Goal: Transaction & Acquisition: Purchase product/service

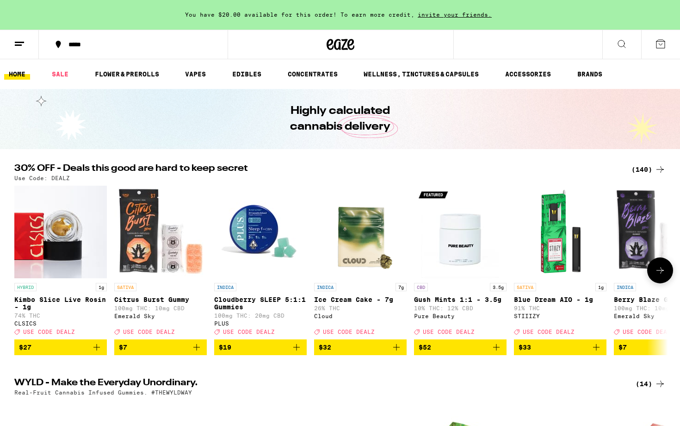
click at [659, 280] on button at bounding box center [660, 270] width 26 height 26
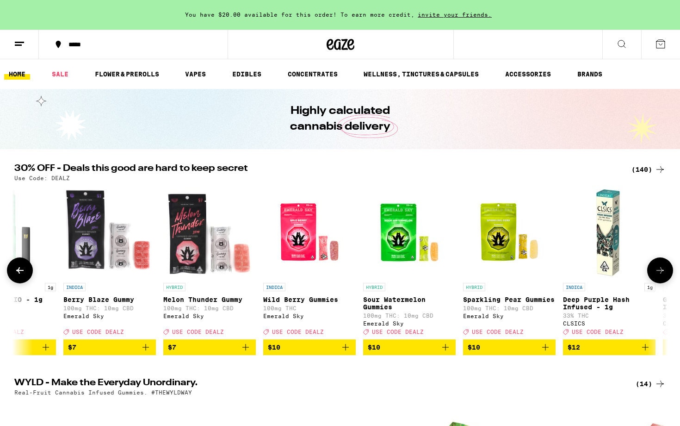
click at [659, 280] on button at bounding box center [660, 270] width 26 height 26
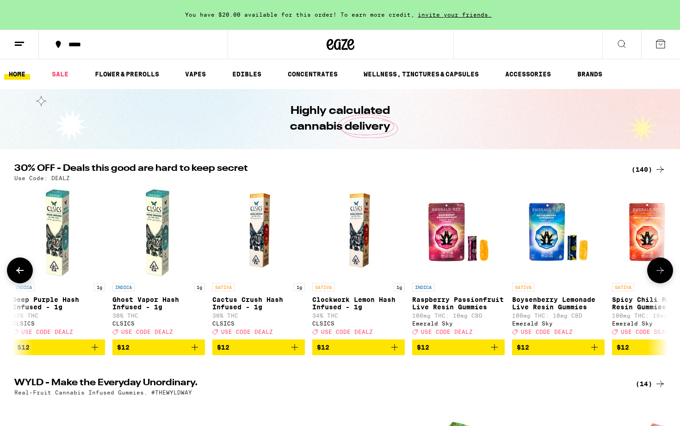
click at [659, 280] on button at bounding box center [660, 270] width 26 height 26
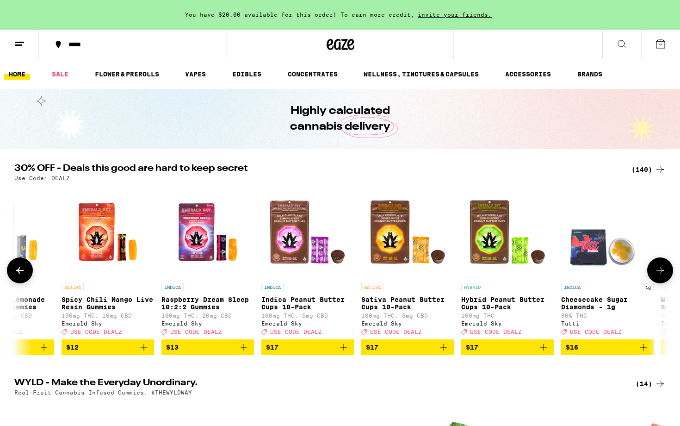
click at [659, 280] on button at bounding box center [660, 270] width 26 height 26
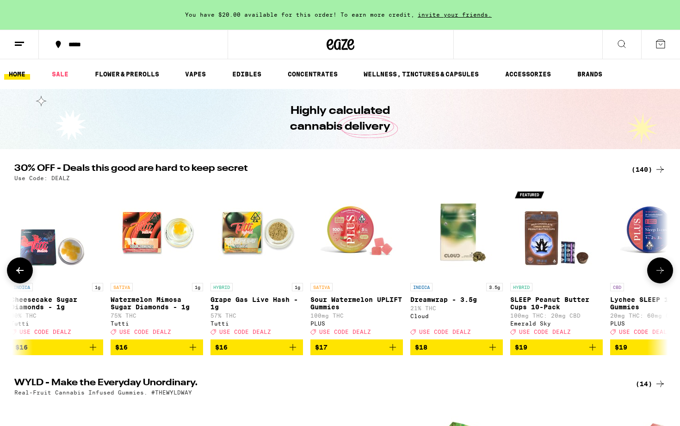
click at [659, 280] on button at bounding box center [660, 270] width 26 height 26
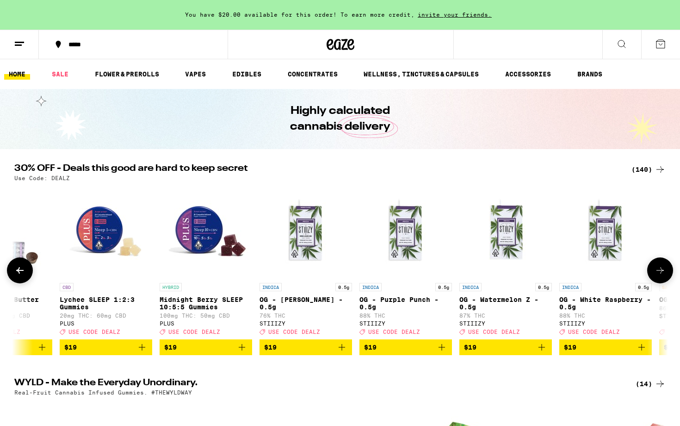
click at [659, 280] on button at bounding box center [660, 270] width 26 height 26
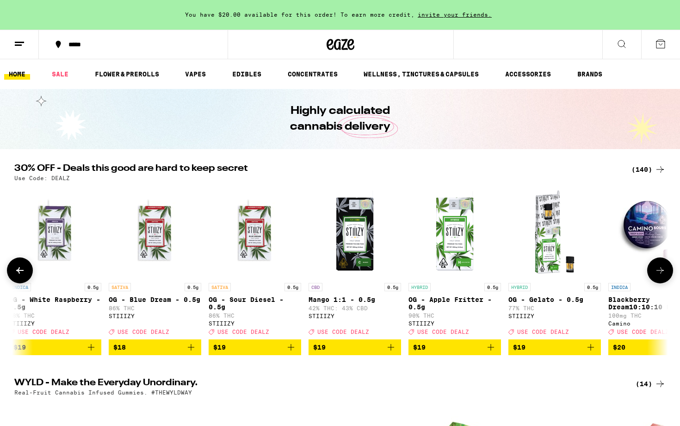
click at [659, 280] on button at bounding box center [660, 270] width 26 height 26
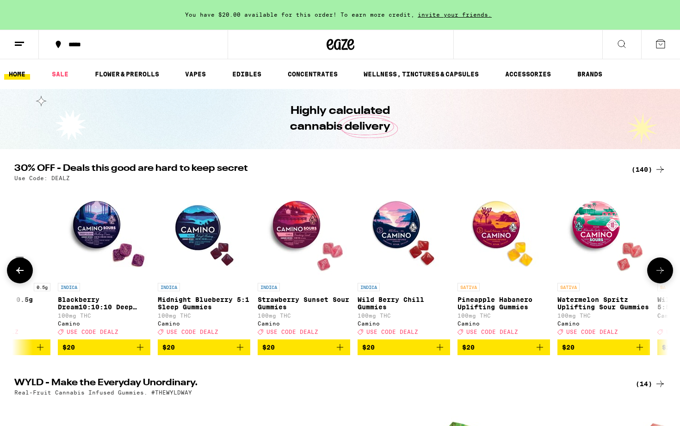
click at [659, 280] on button at bounding box center [660, 270] width 26 height 26
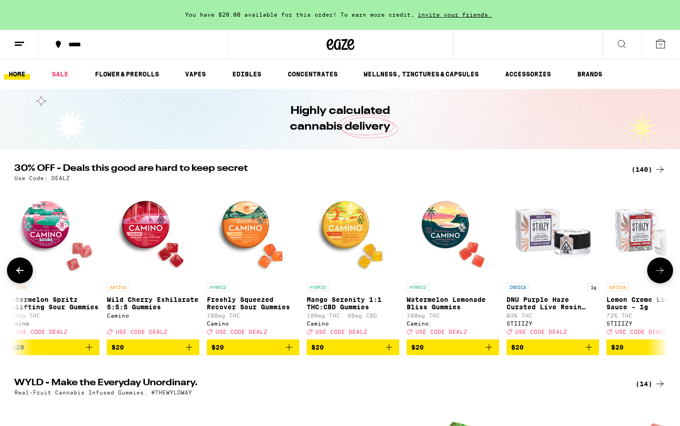
click at [659, 280] on button at bounding box center [660, 270] width 26 height 26
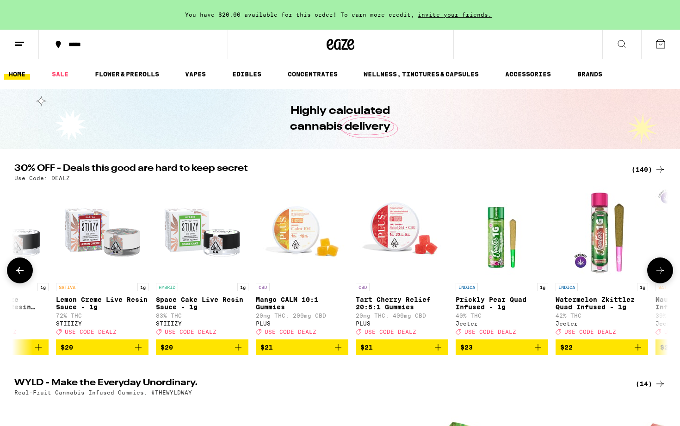
click at [659, 280] on button at bounding box center [660, 270] width 26 height 26
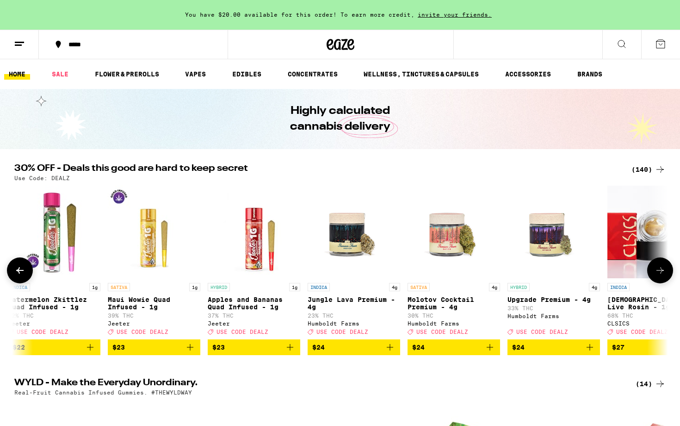
click at [659, 280] on button at bounding box center [660, 270] width 26 height 26
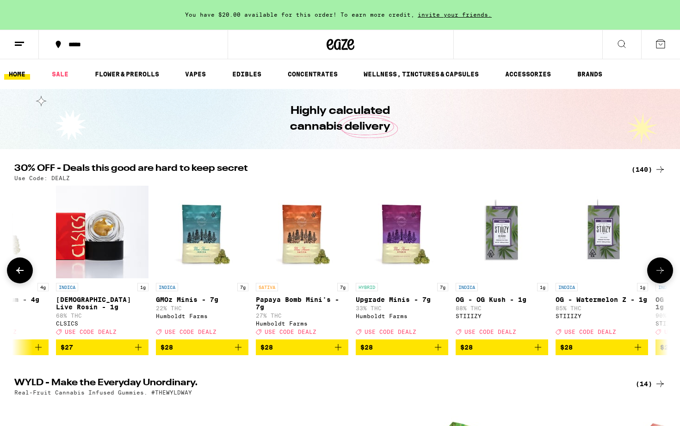
click at [659, 280] on button at bounding box center [660, 270] width 26 height 26
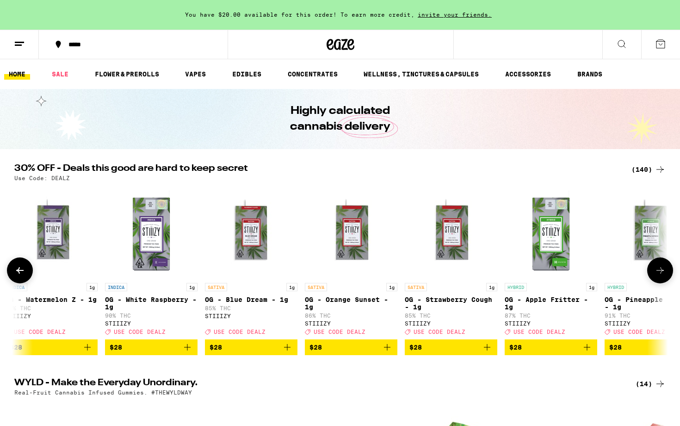
click at [659, 280] on button at bounding box center [660, 270] width 26 height 26
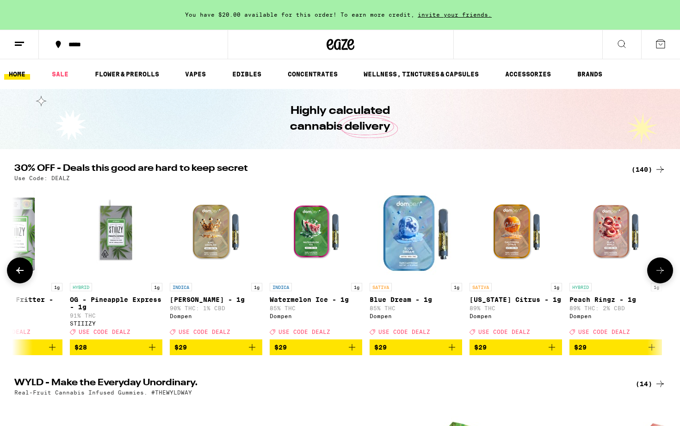
scroll to position [0, 7155]
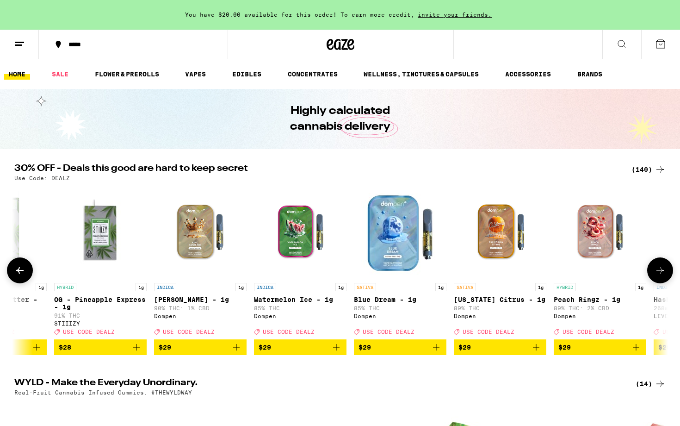
click at [659, 280] on button at bounding box center [660, 270] width 26 height 26
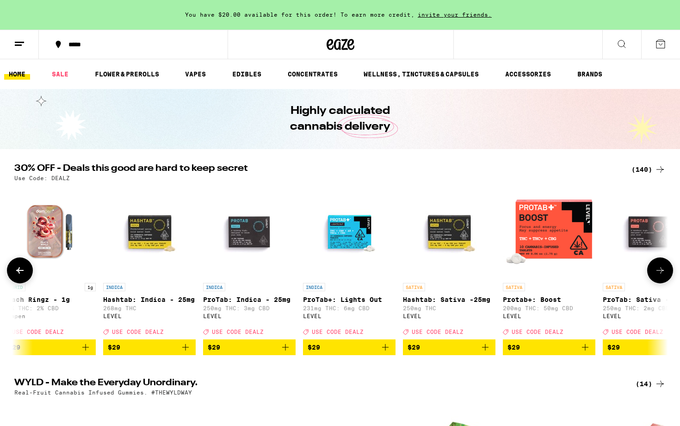
click at [659, 280] on button at bounding box center [660, 270] width 26 height 26
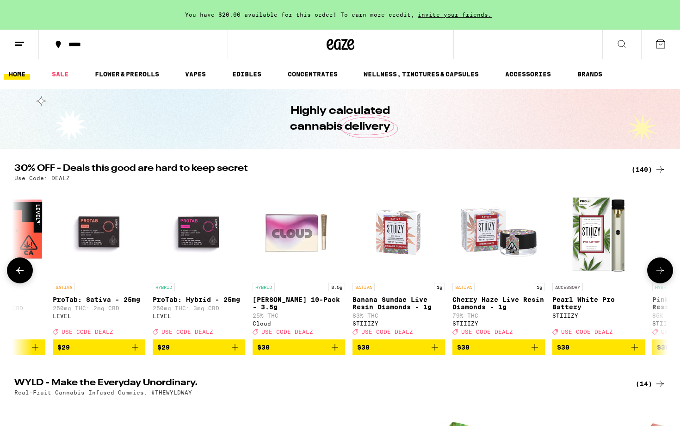
scroll to position [0, 8256]
click at [659, 280] on button at bounding box center [660, 270] width 26 height 26
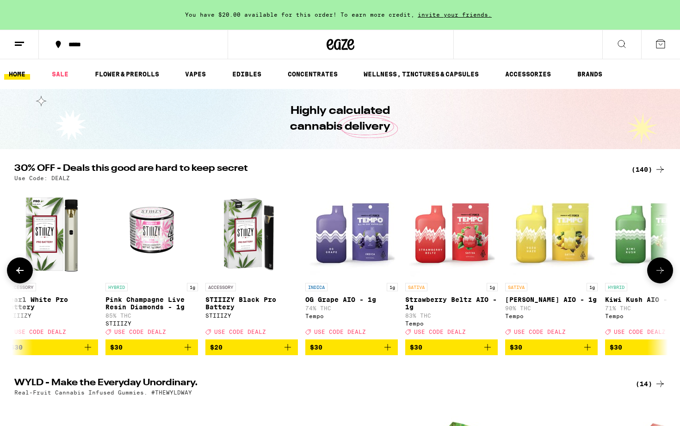
scroll to position [0, 8806]
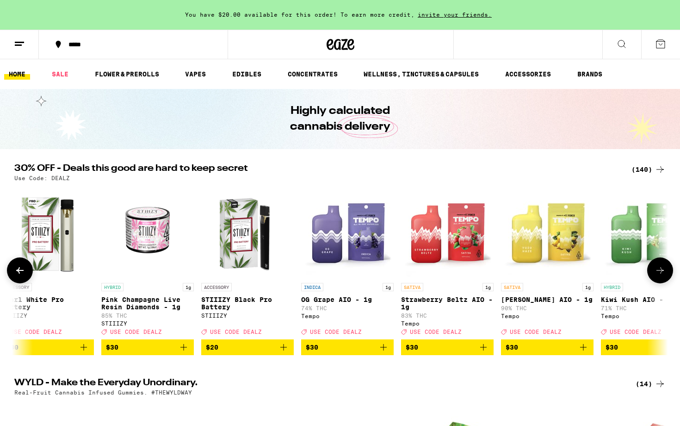
click at [659, 280] on button at bounding box center [660, 270] width 26 height 26
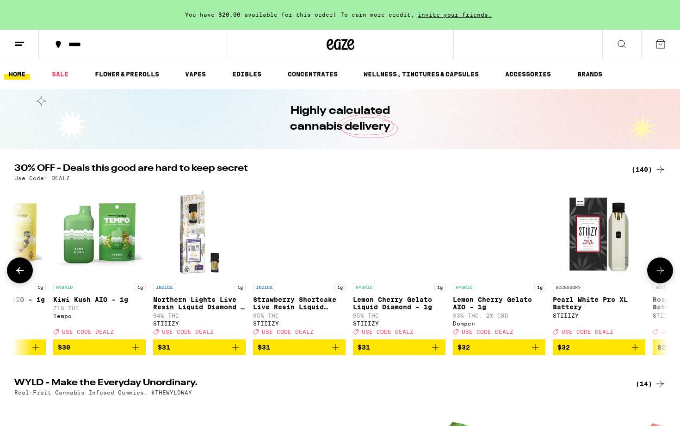
scroll to position [0, 9357]
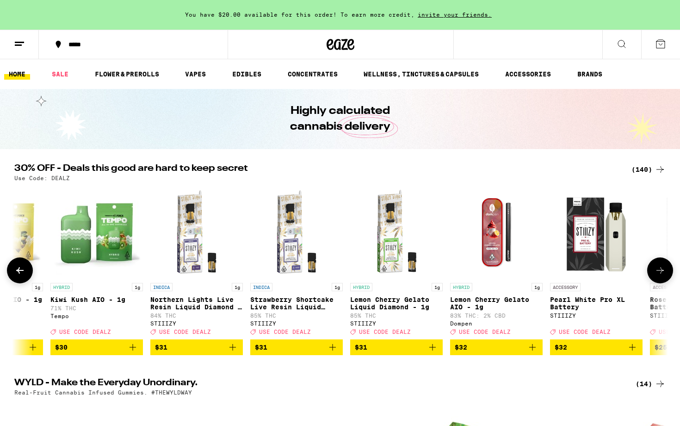
click at [659, 280] on button at bounding box center [660, 270] width 26 height 26
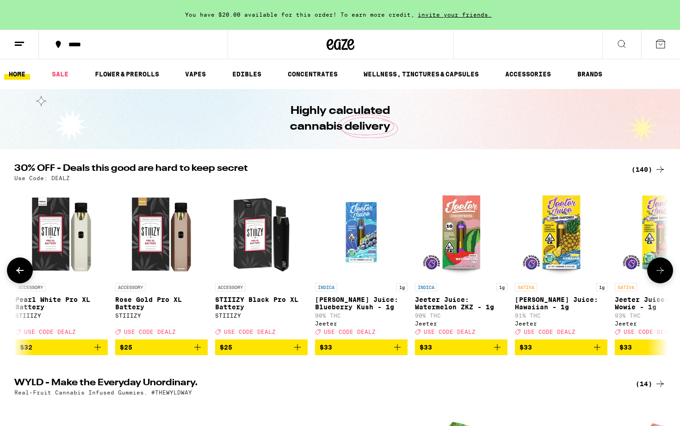
scroll to position [0, 9907]
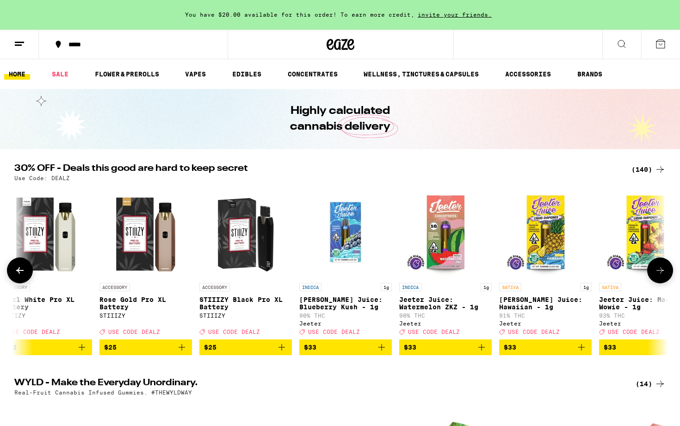
click at [659, 280] on button at bounding box center [660, 270] width 26 height 26
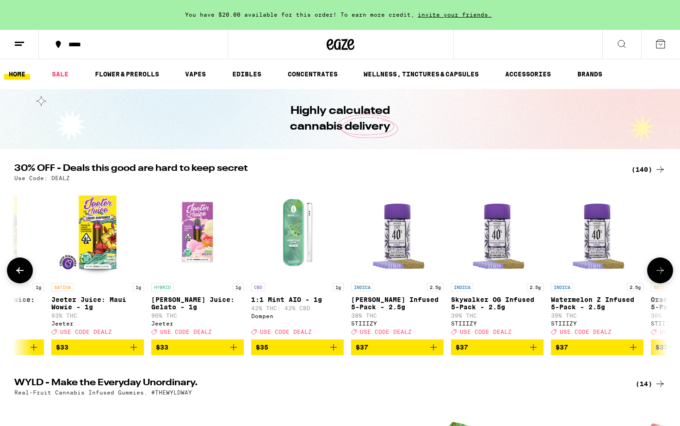
scroll to position [0, 10458]
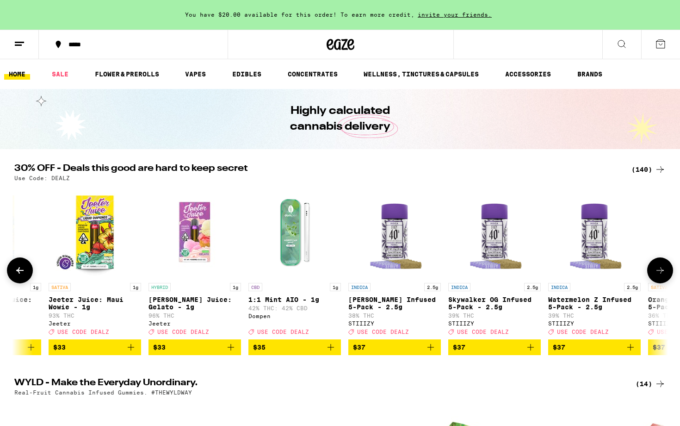
click at [659, 280] on button at bounding box center [660, 270] width 26 height 26
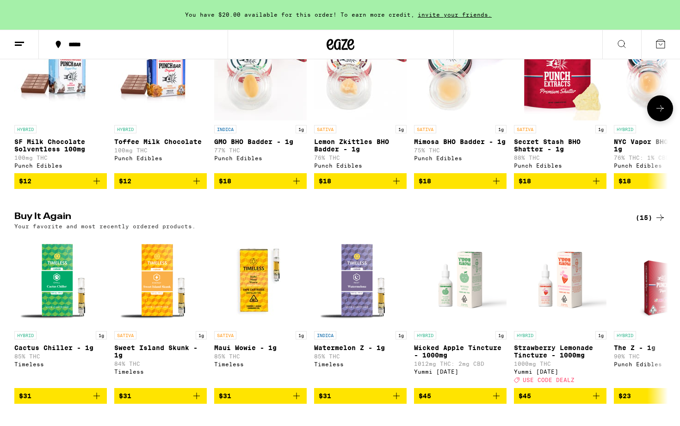
scroll to position [588, 0]
